Goal: Task Accomplishment & Management: Use online tool/utility

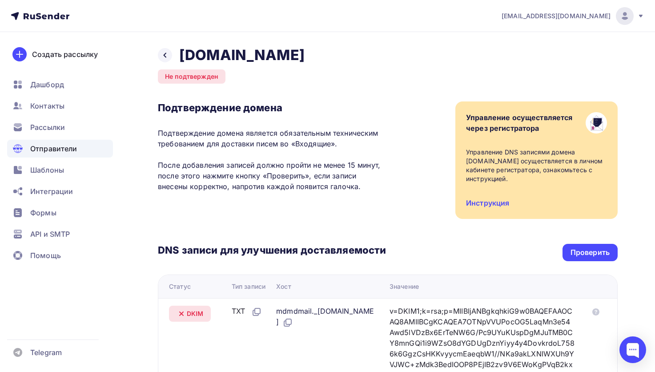
click at [585, 254] on div "Проверить" at bounding box center [589, 252] width 39 height 10
click at [592, 248] on div "Проверить" at bounding box center [589, 252] width 39 height 10
click at [164, 53] on icon at bounding box center [164, 55] width 7 height 7
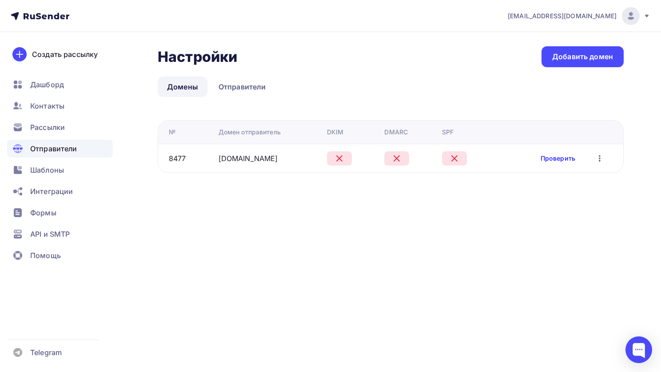
click at [552, 158] on link "Проверить" at bounding box center [558, 158] width 35 height 9
